Goal: Task Accomplishment & Management: Use online tool/utility

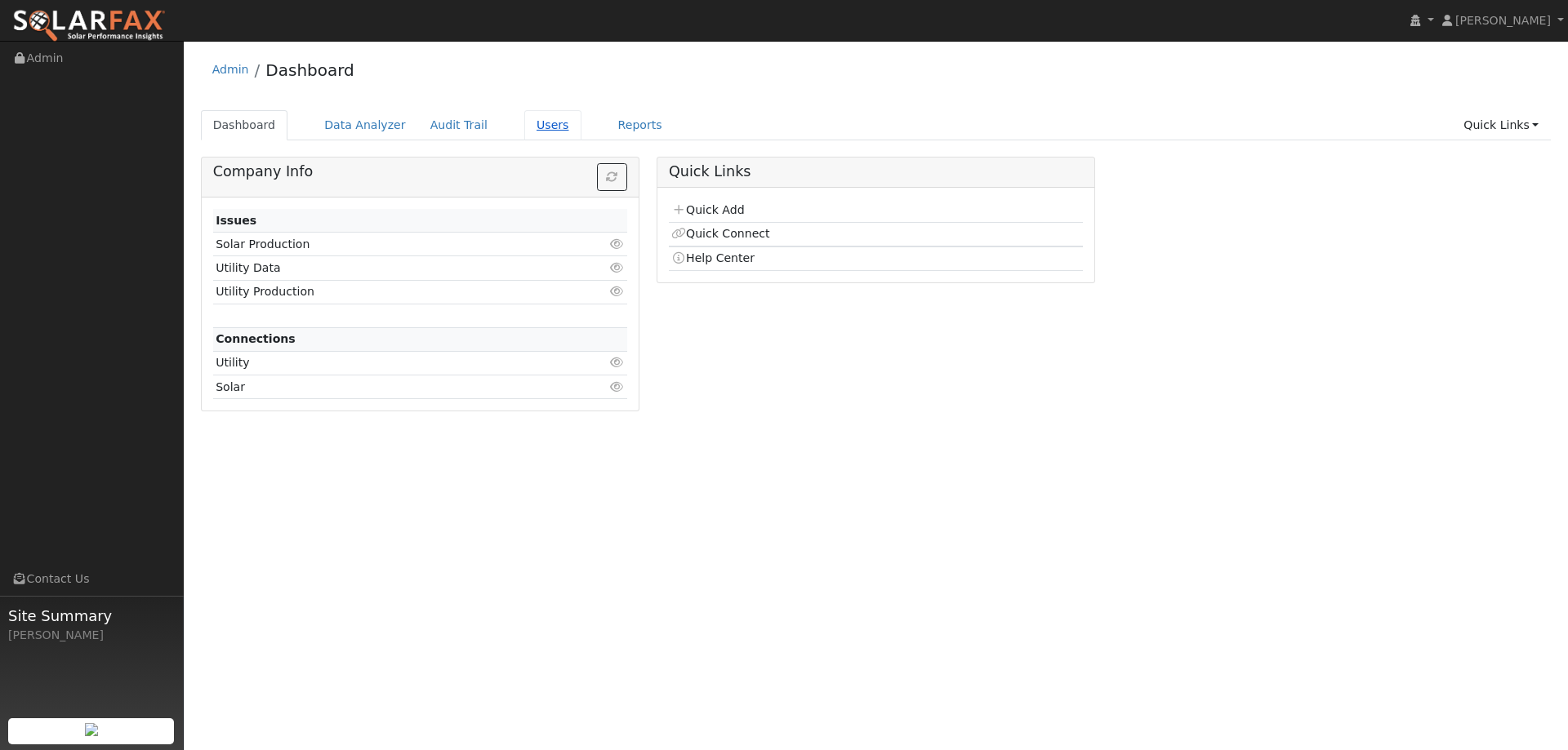
click at [527, 124] on link "Users" at bounding box center [553, 125] width 57 height 30
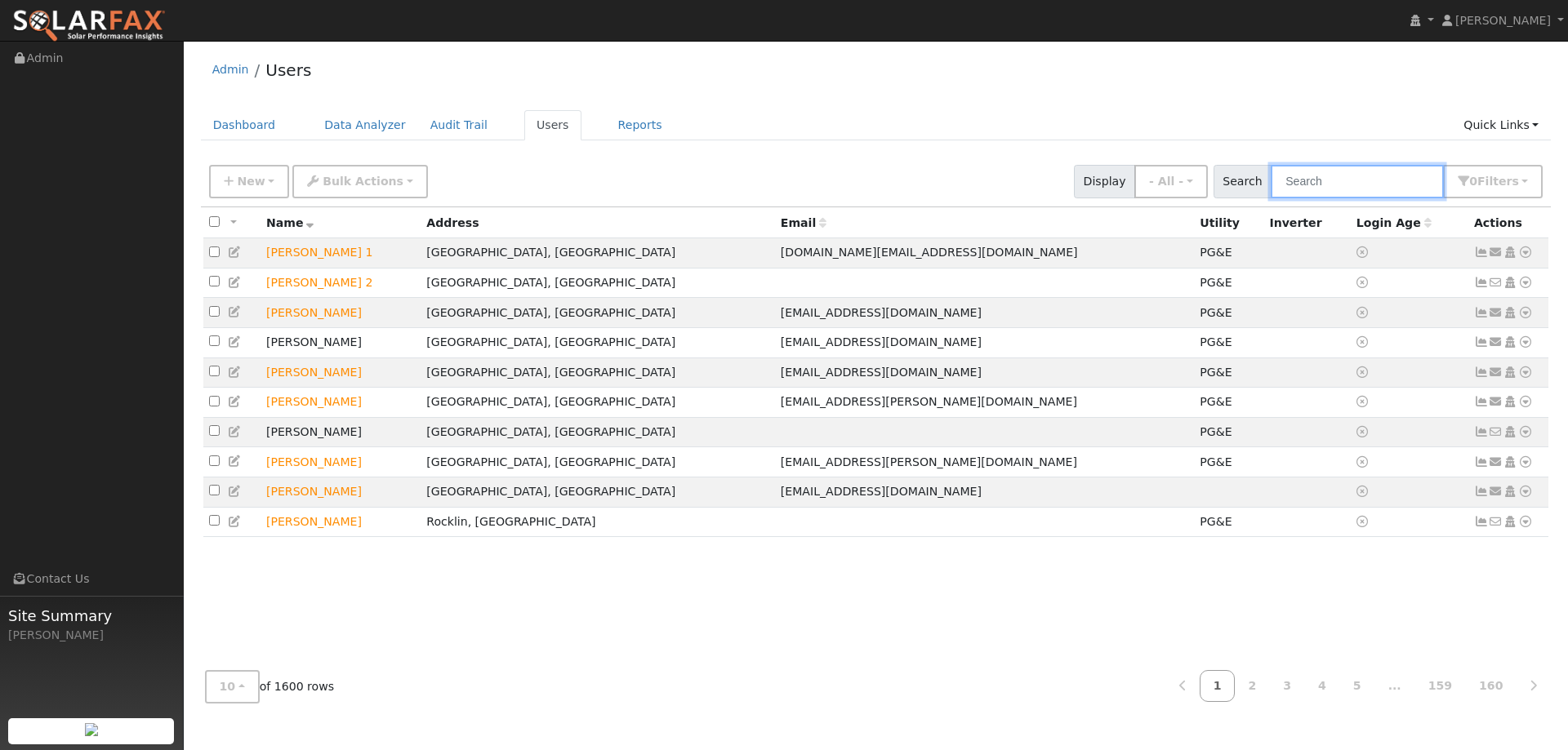
click at [1347, 179] on input "text" at bounding box center [1357, 181] width 173 height 34
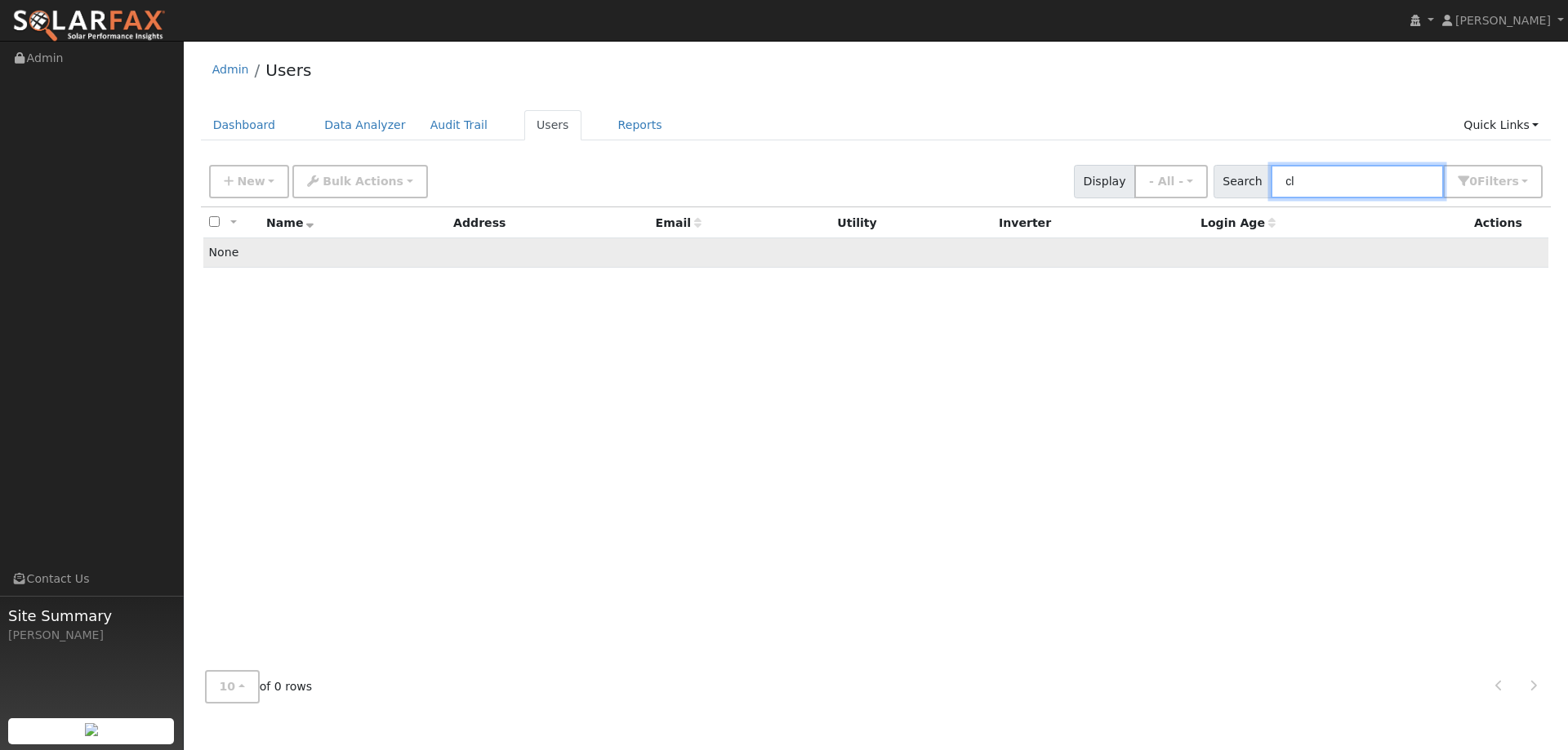
type input "c"
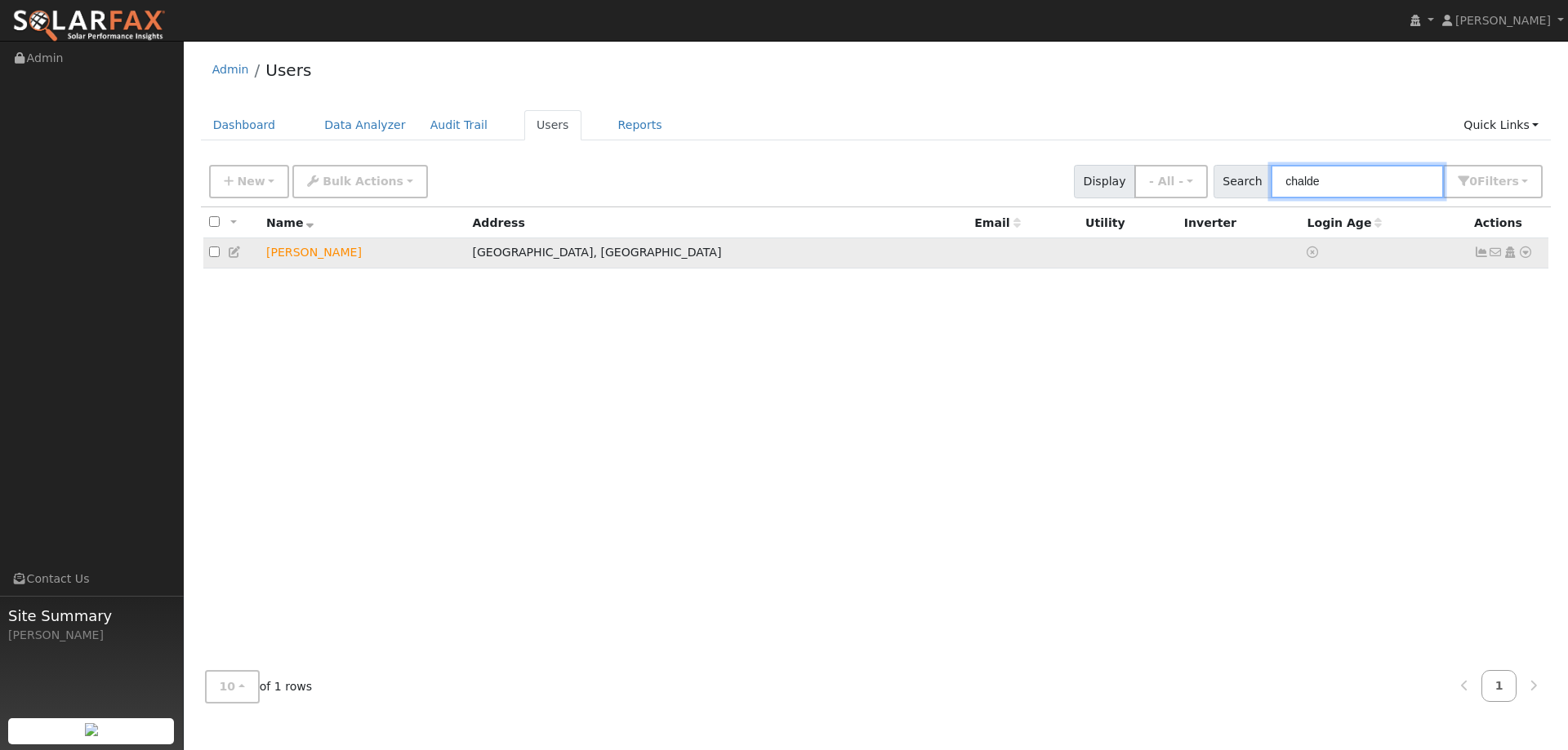
type input "chalde"
drag, startPoint x: 1528, startPoint y: 250, endPoint x: 1521, endPoint y: 275, distance: 26.0
click at [1528, 251] on icon at bounding box center [1526, 251] width 15 height 11
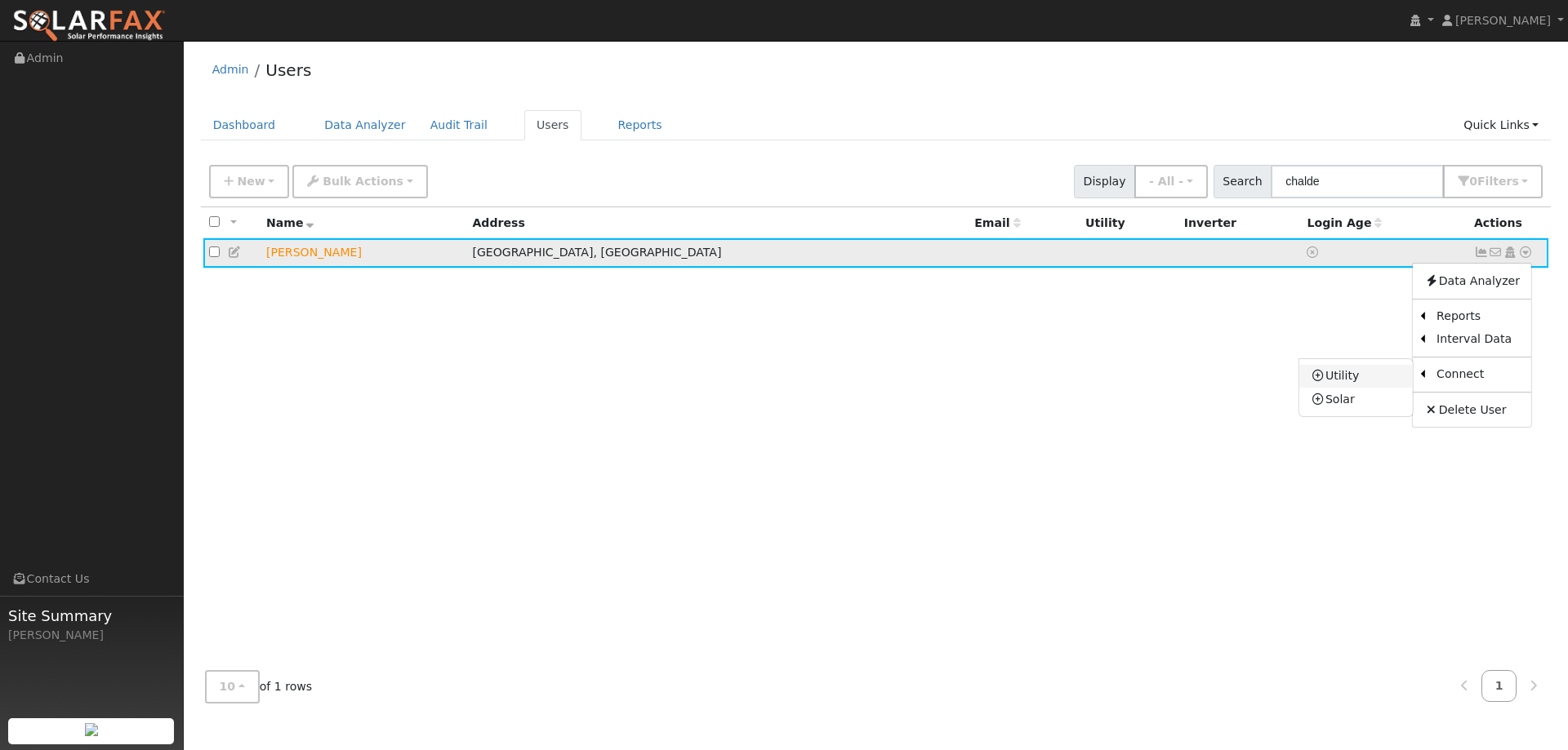
click at [1412, 377] on link "Utility" at bounding box center [1356, 376] width 113 height 22
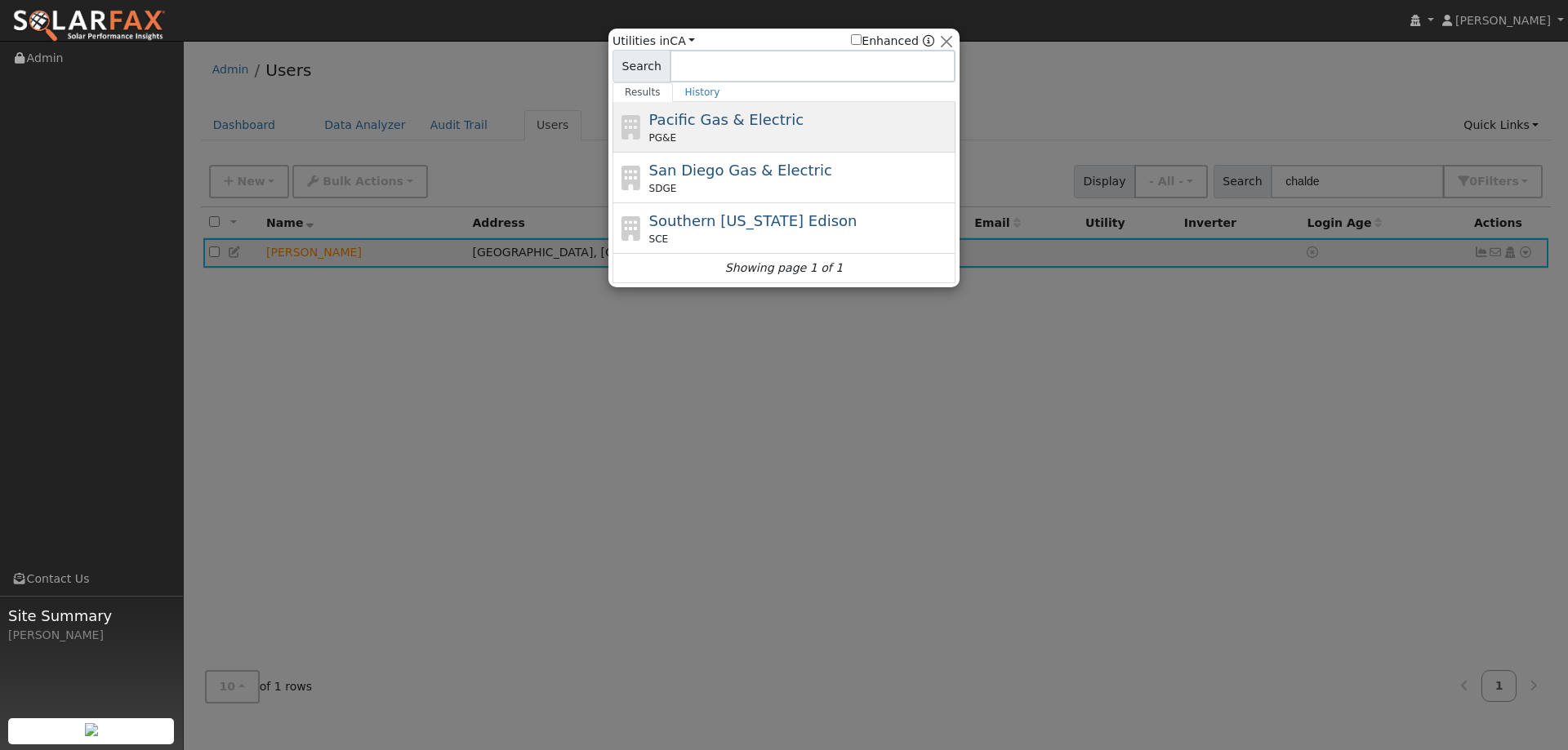
click at [719, 116] on span "Pacific Gas & Electric" at bounding box center [726, 120] width 155 height 17
